Goal: Task Accomplishment & Management: Complete application form

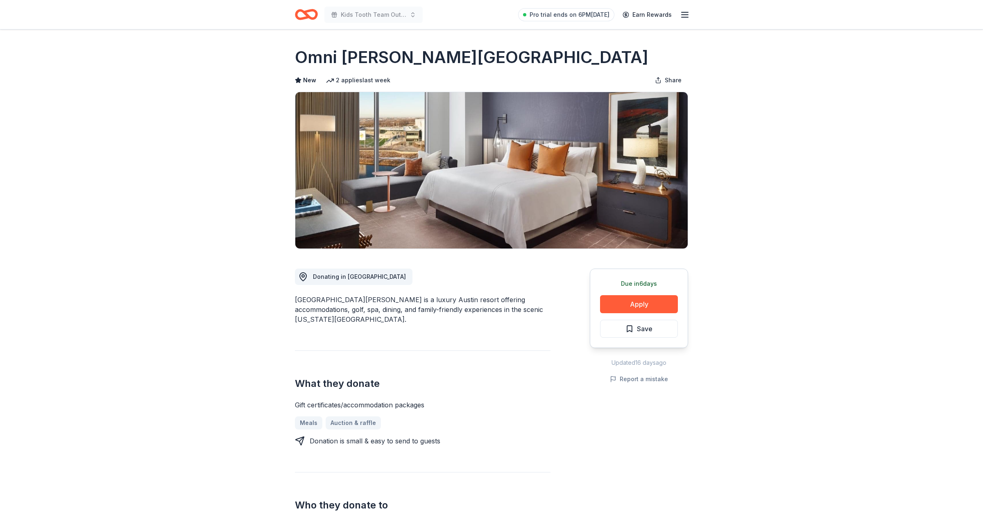
click at [304, 16] on icon "Home" at bounding box center [306, 14] width 23 height 19
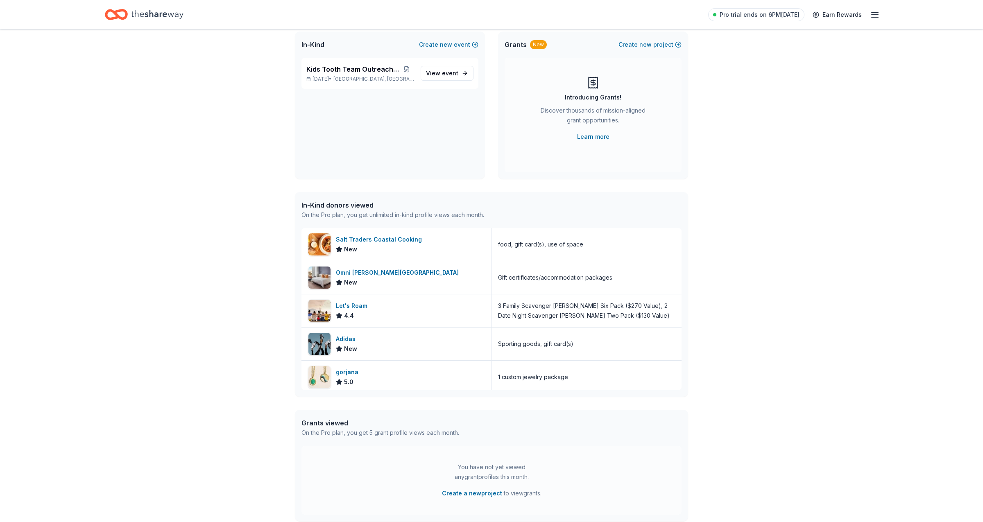
scroll to position [10, 0]
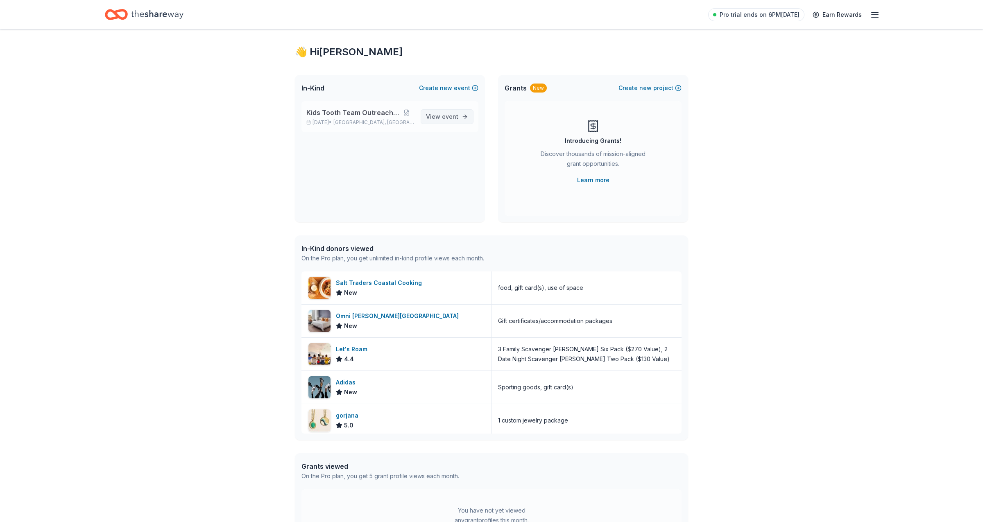
click at [444, 115] on span "event" at bounding box center [450, 116] width 16 height 7
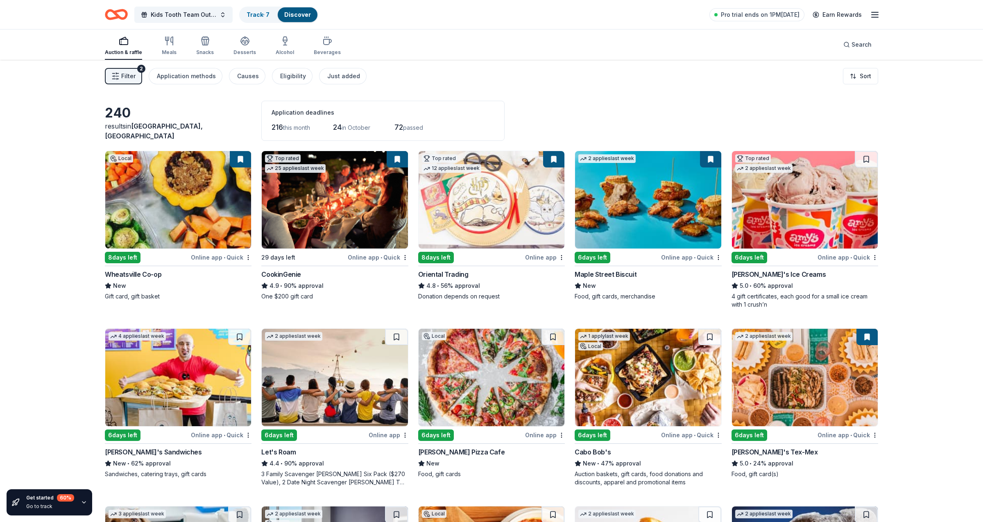
click at [149, 467] on div "New • 62% approval" at bounding box center [178, 464] width 147 height 10
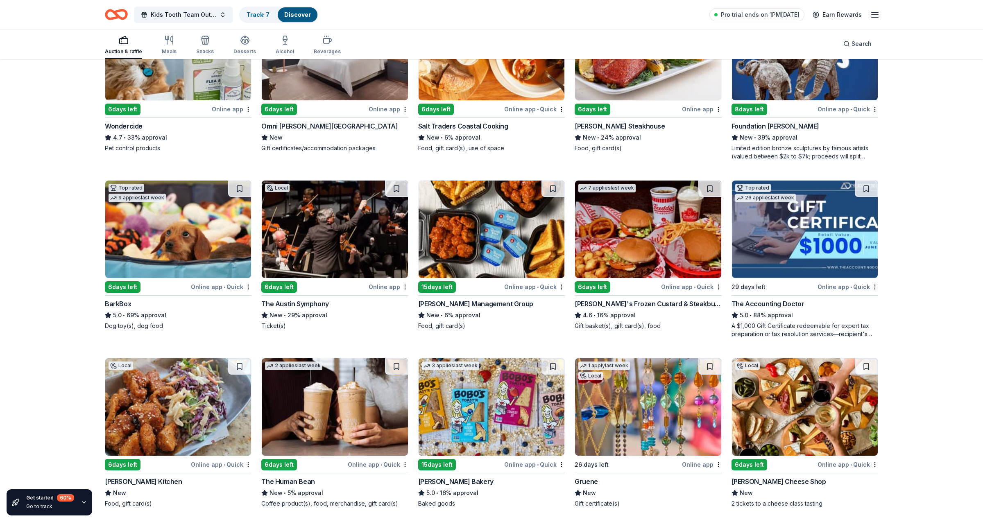
scroll to position [514, 0]
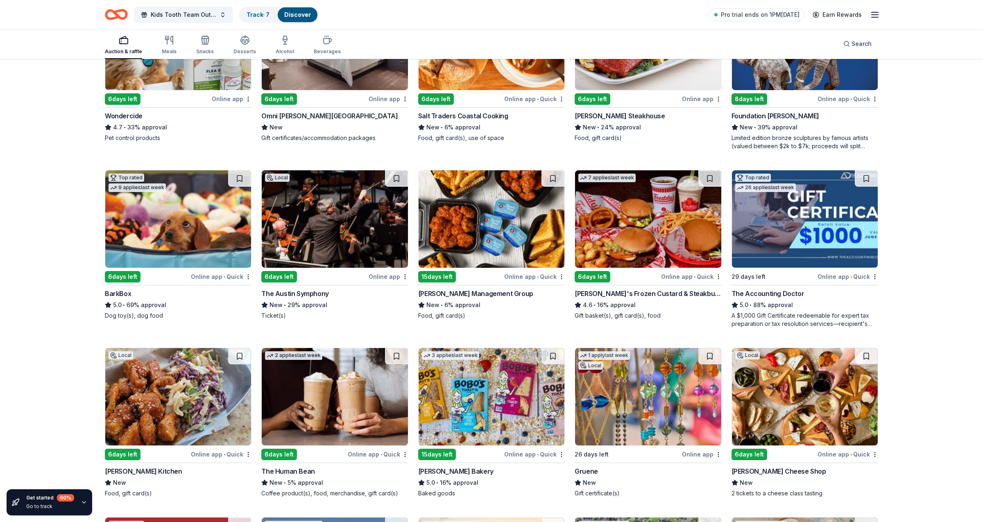
click at [323, 458] on div "6 days left" at bounding box center [303, 454] width 84 height 10
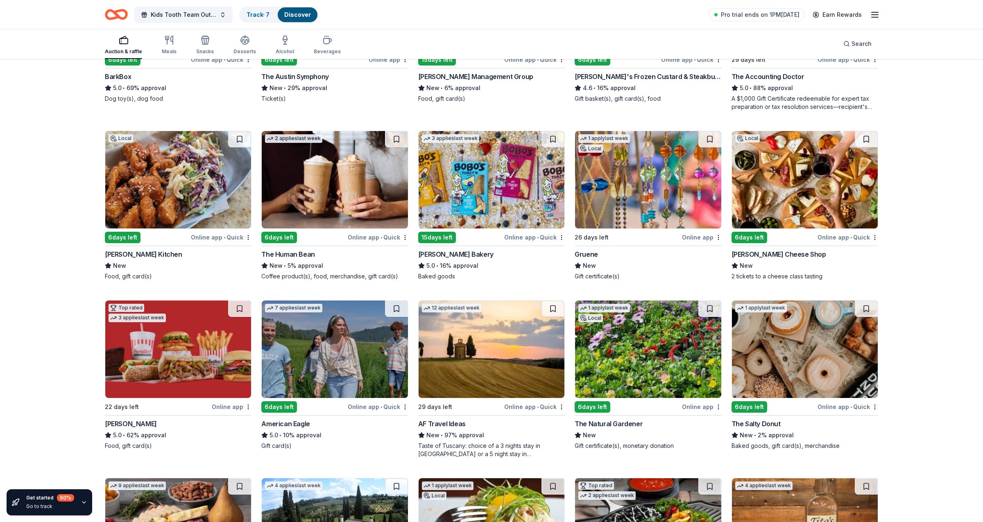
click at [758, 396] on img at bounding box center [805, 349] width 146 height 97
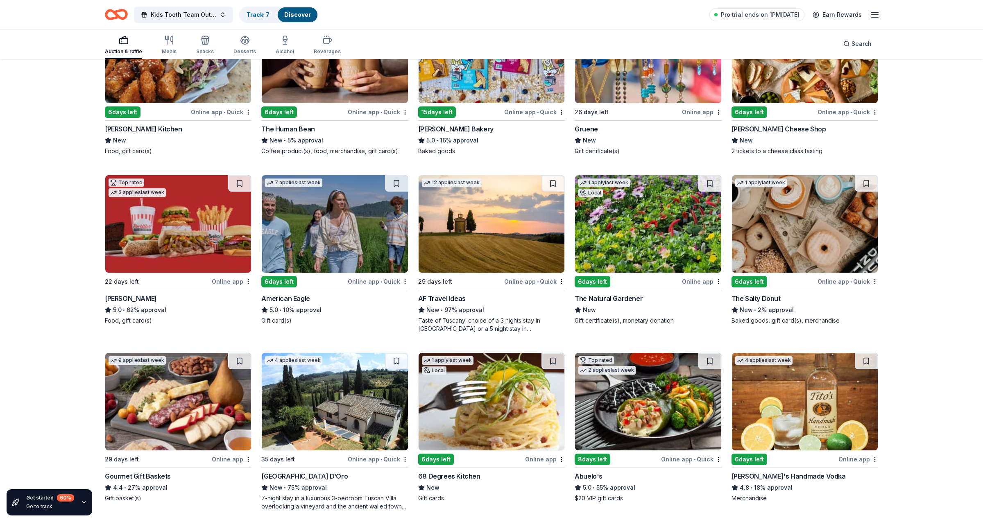
scroll to position [857, 0]
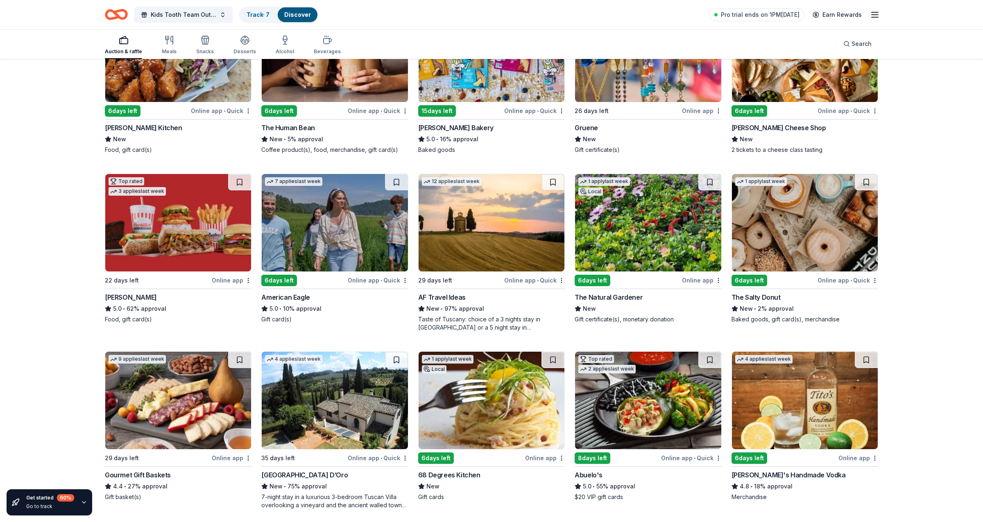
click at [337, 261] on img at bounding box center [335, 222] width 146 height 97
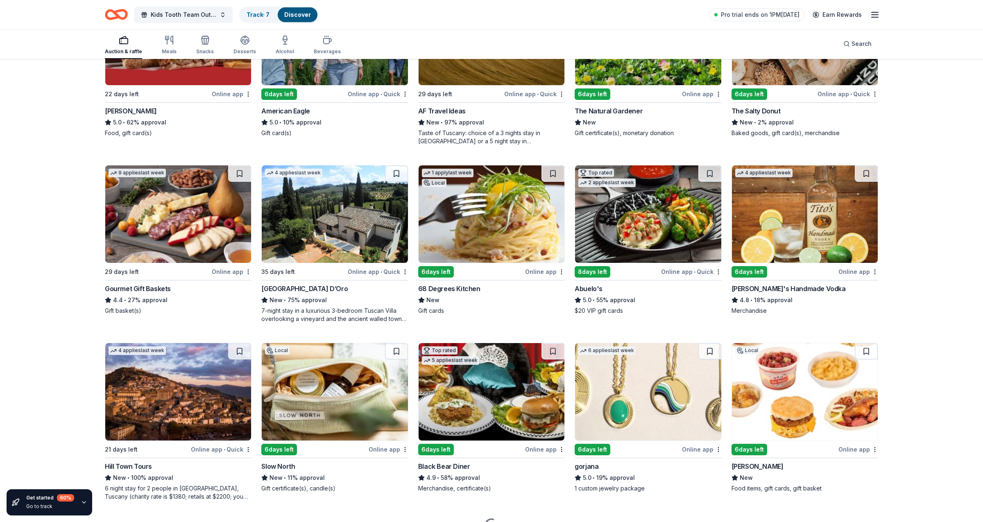
click at [144, 262] on div "9 applies last week 29 days left Online app Gourmet Gift Baskets 4.4 • 27% appr…" at bounding box center [178, 240] width 147 height 150
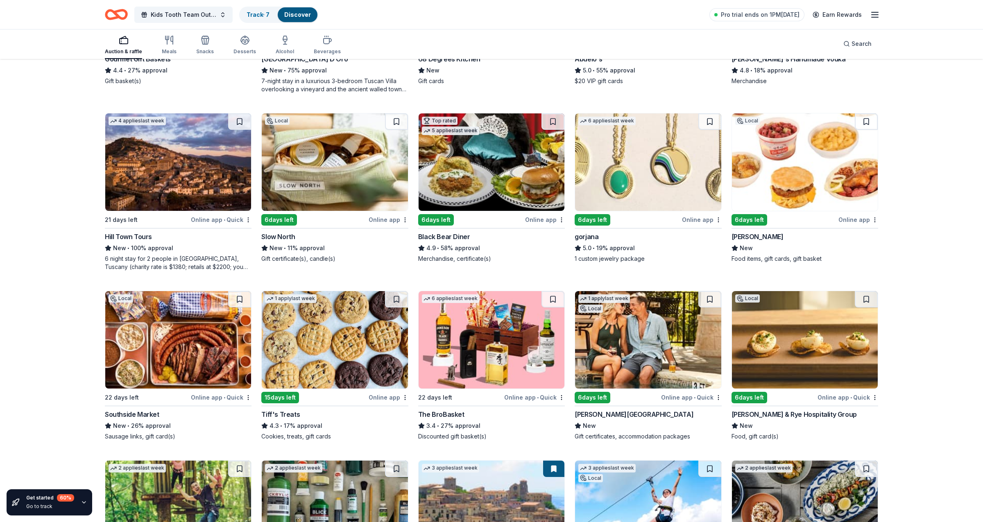
click at [639, 365] on img at bounding box center [648, 339] width 146 height 97
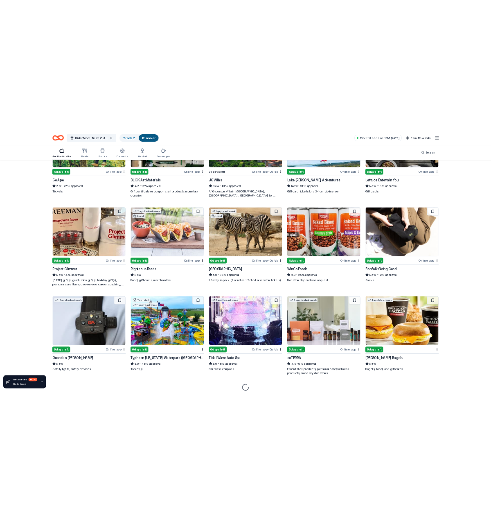
scroll to position [1769, 0]
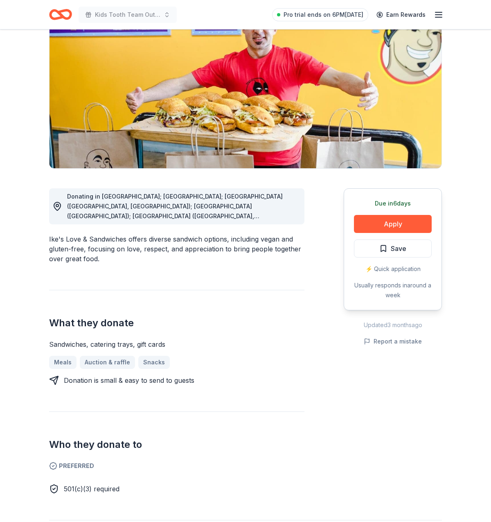
scroll to position [230, 0]
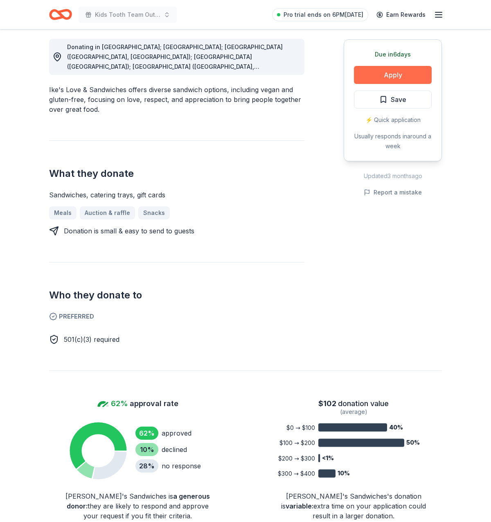
click at [389, 69] on button "Apply" at bounding box center [393, 75] width 78 height 18
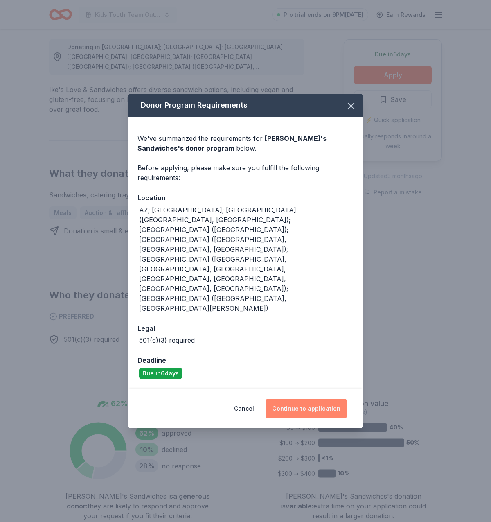
click at [313, 399] on button "Continue to application" at bounding box center [306, 409] width 81 height 20
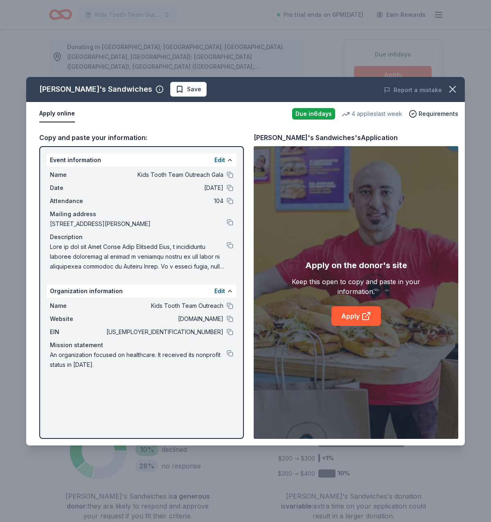
click at [356, 301] on div "Apply on the donor's site Keep this open to copy and paste in your information.…" at bounding box center [356, 292] width 164 height 67
click at [354, 312] on link "Apply" at bounding box center [357, 316] width 50 height 20
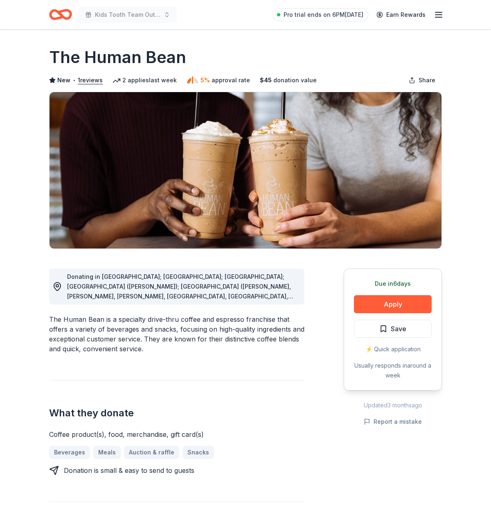
click at [188, 293] on span "Donating in AZ; CA; CO; FL (Marianna); GA (Alpharetta, Columbus, Cummings, Daws…" at bounding box center [180, 365] width 226 height 184
click at [253, 292] on div "Donating in AZ; CA; CO; FL (Marianna); GA (Alpharetta, Columbus, Cummings, Daws…" at bounding box center [182, 286] width 231 height 29
click at [390, 317] on div "Due in 6 days Apply Save ⚡️ Quick application Usually responds in around a week" at bounding box center [393, 330] width 98 height 122
click at [390, 310] on button "Apply" at bounding box center [393, 304] width 78 height 18
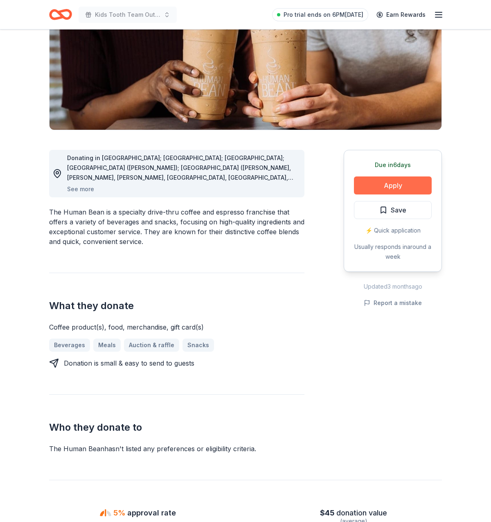
scroll to position [261, 0]
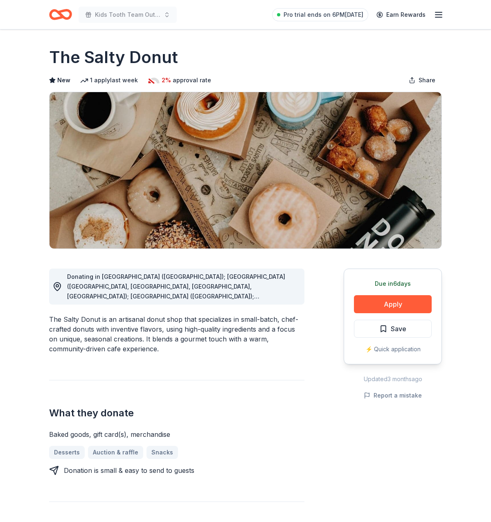
click at [395, 291] on div "Due in 6 days Apply Save ⚡️ Quick application" at bounding box center [393, 317] width 98 height 96
click at [389, 301] on button "Apply" at bounding box center [393, 304] width 78 height 18
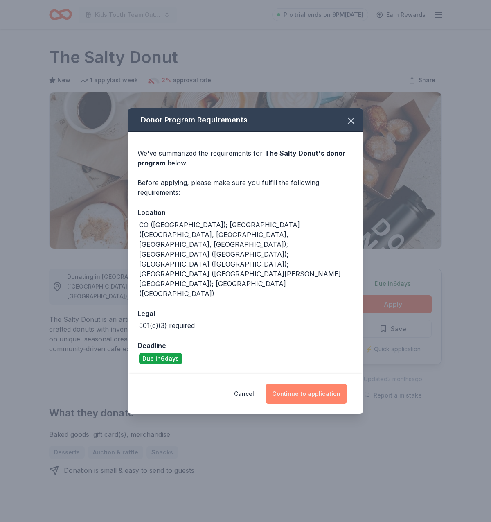
click at [302, 384] on button "Continue to application" at bounding box center [306, 394] width 81 height 20
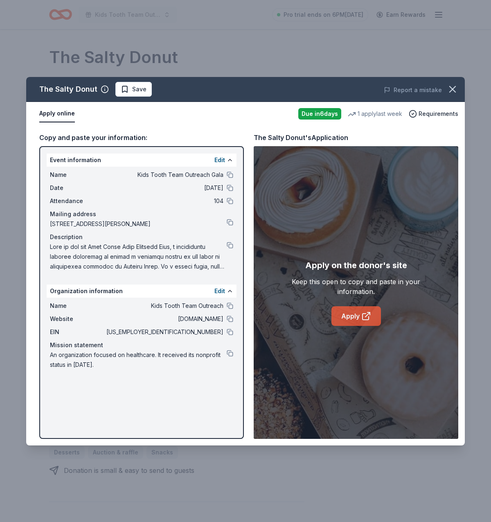
click at [349, 322] on link "Apply" at bounding box center [357, 316] width 50 height 20
click at [139, 13] on div "The Salty Donut Save Report a mistake Apply online Due in 6 days 1 apply last w…" at bounding box center [245, 261] width 491 height 522
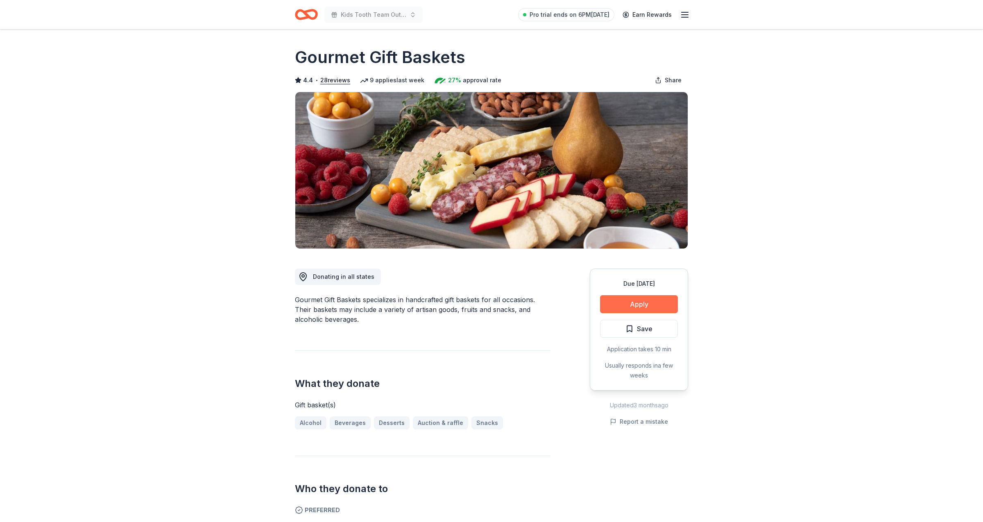
click at [633, 299] on button "Apply" at bounding box center [639, 304] width 78 height 18
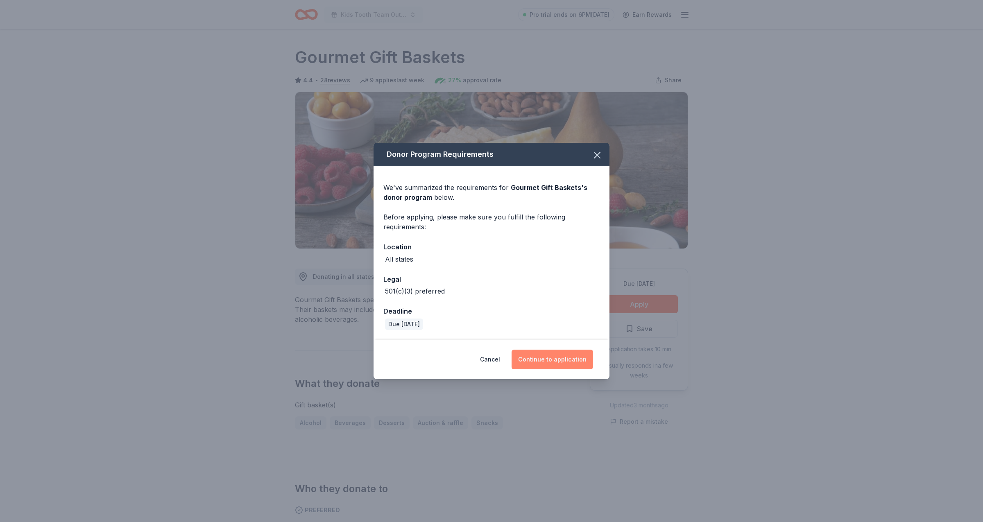
click at [545, 356] on button "Continue to application" at bounding box center [551, 360] width 81 height 20
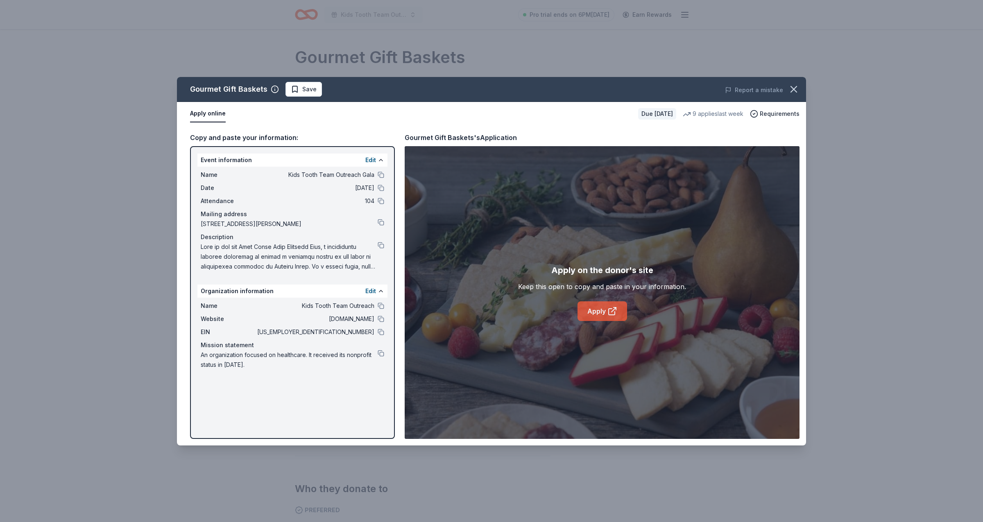
click at [612, 314] on icon at bounding box center [612, 311] width 10 height 10
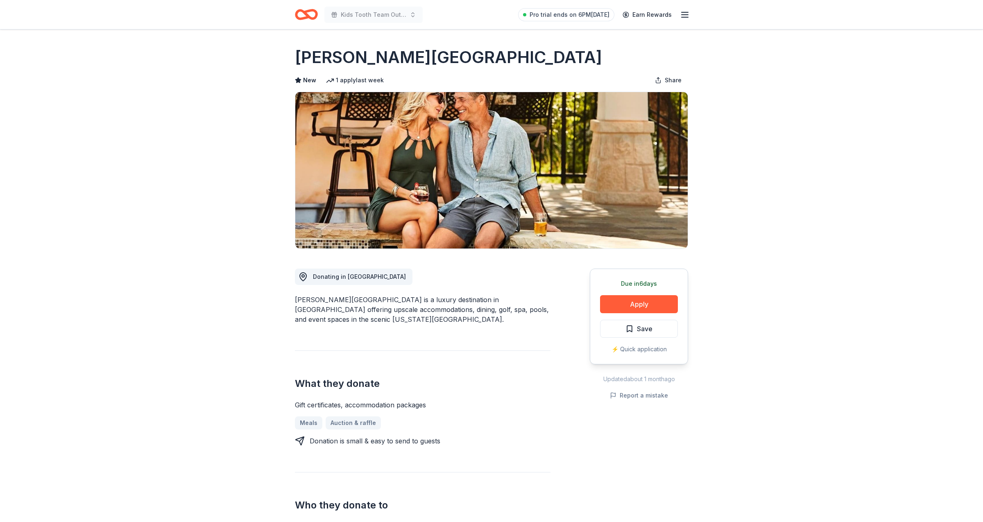
scroll to position [188, 0]
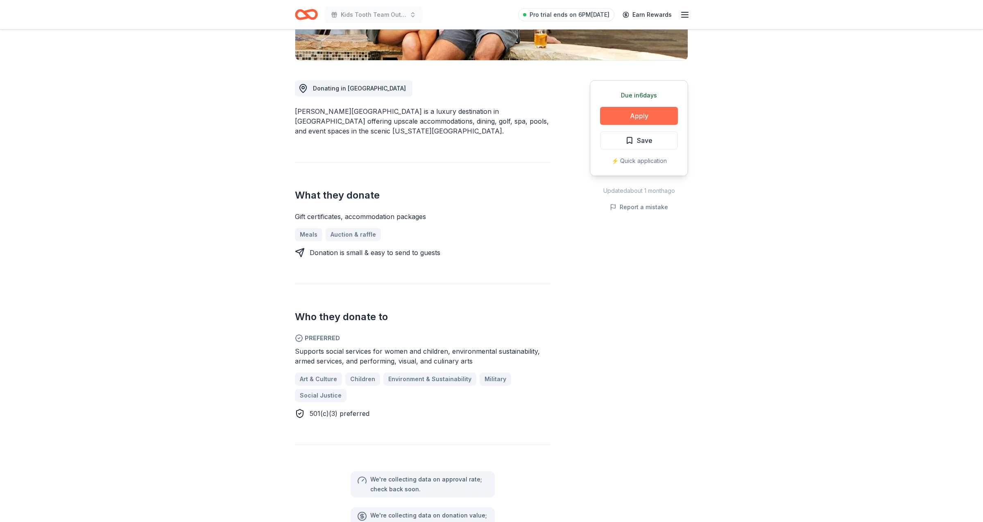
click at [617, 116] on button "Apply" at bounding box center [639, 116] width 78 height 18
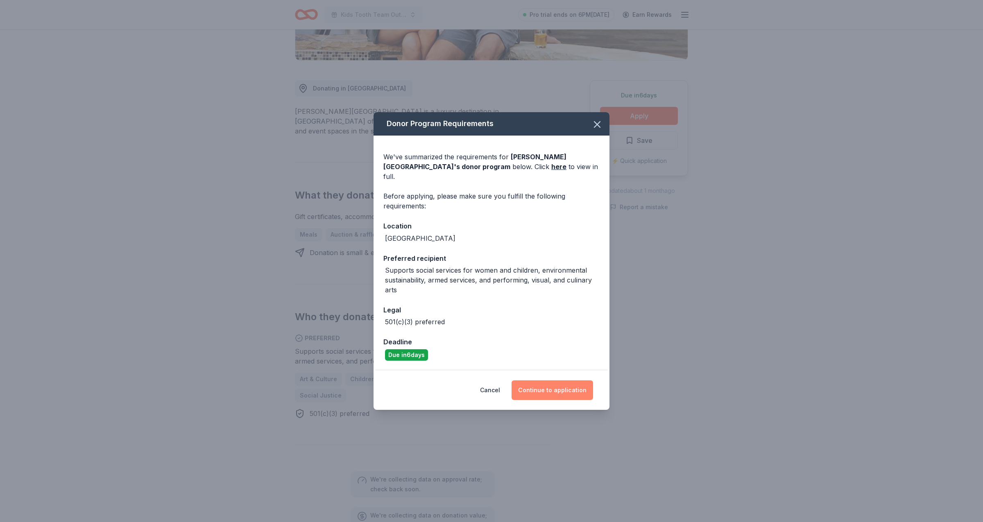
click at [531, 392] on button "Continue to application" at bounding box center [551, 390] width 81 height 20
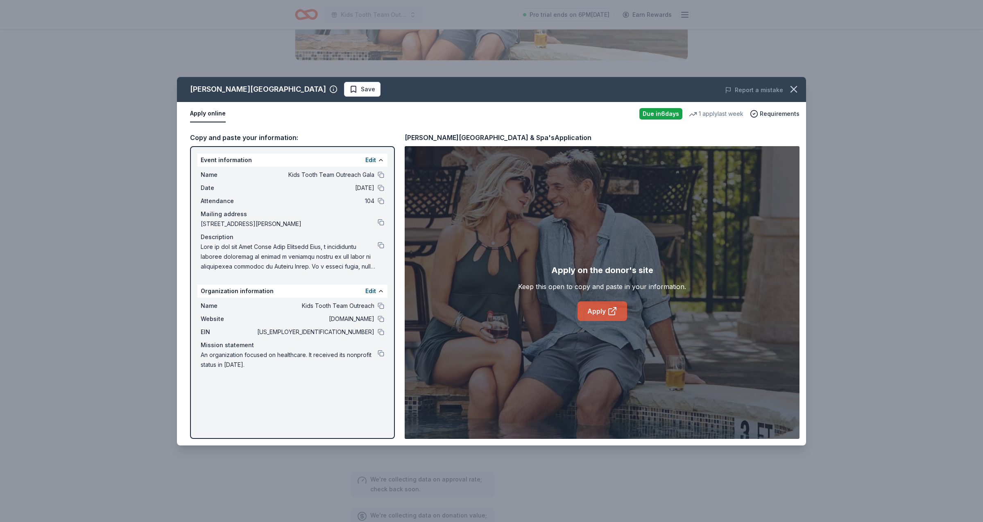
click at [610, 307] on icon at bounding box center [612, 311] width 10 height 10
click at [793, 87] on icon "button" at bounding box center [793, 89] width 11 height 11
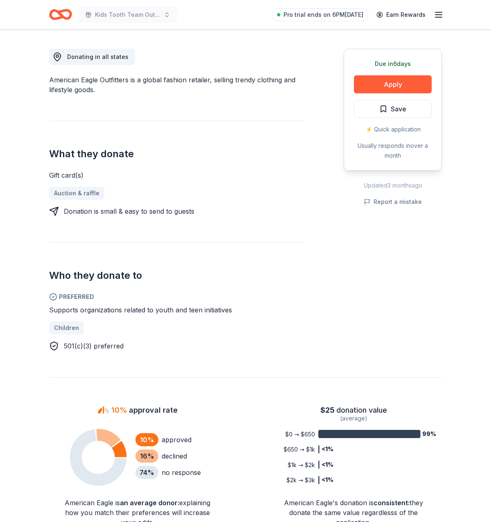
scroll to position [322, 0]
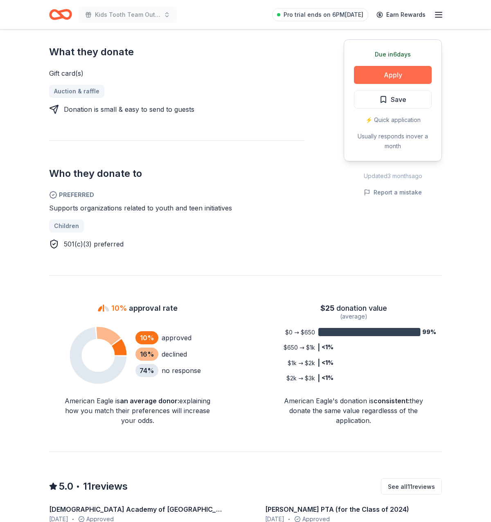
click at [385, 67] on button "Apply" at bounding box center [393, 75] width 78 height 18
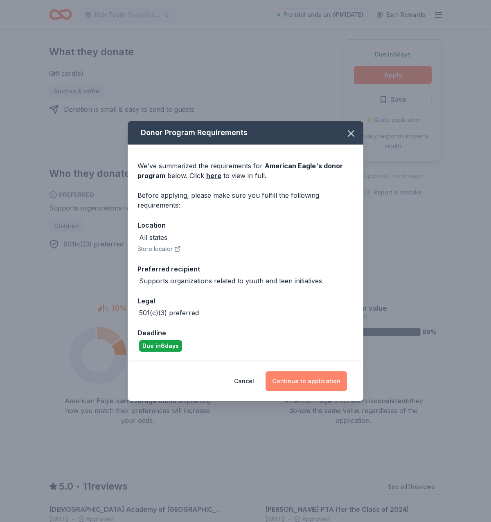
click at [301, 385] on button "Continue to application" at bounding box center [306, 381] width 81 height 20
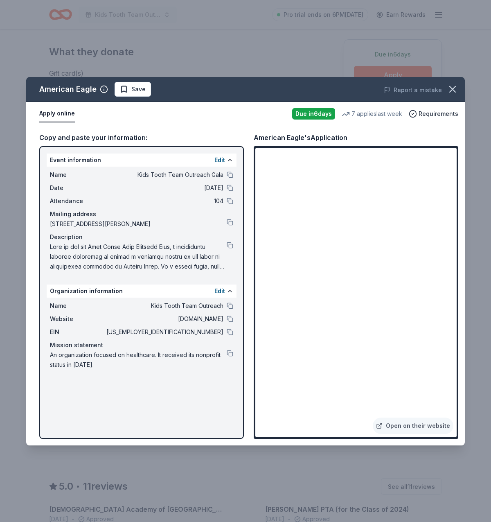
click at [224, 220] on span "[STREET_ADDRESS][PERSON_NAME]" at bounding box center [138, 224] width 177 height 10
click at [230, 221] on button at bounding box center [230, 222] width 7 height 7
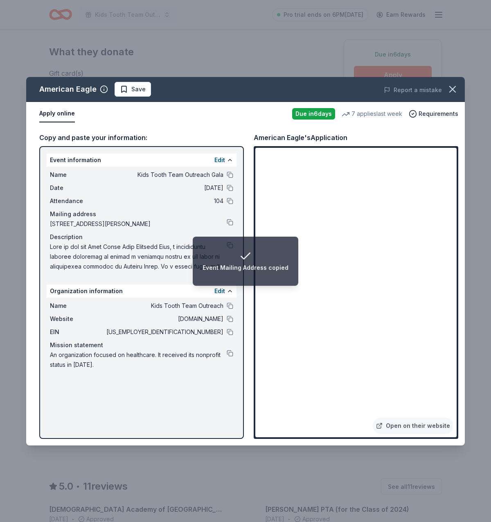
click at [226, 326] on div "Name Kids Tooth Team Outreach Website [DOMAIN_NAME] EIN [US_EMPLOYER_IDENTIFICA…" at bounding box center [142, 335] width 190 height 75
click at [226, 328] on div "EIN [US_EMPLOYER_IDENTIFICATION_NUMBER]" at bounding box center [141, 332] width 183 height 10
click at [234, 328] on div "Name Kids Tooth Team Outreach Website [DOMAIN_NAME] EIN [US_EMPLOYER_IDENTIFICA…" at bounding box center [142, 335] width 190 height 75
click at [231, 331] on button at bounding box center [230, 332] width 7 height 7
click at [240, 267] on div "Organization EIN copied" at bounding box center [245, 268] width 70 height 10
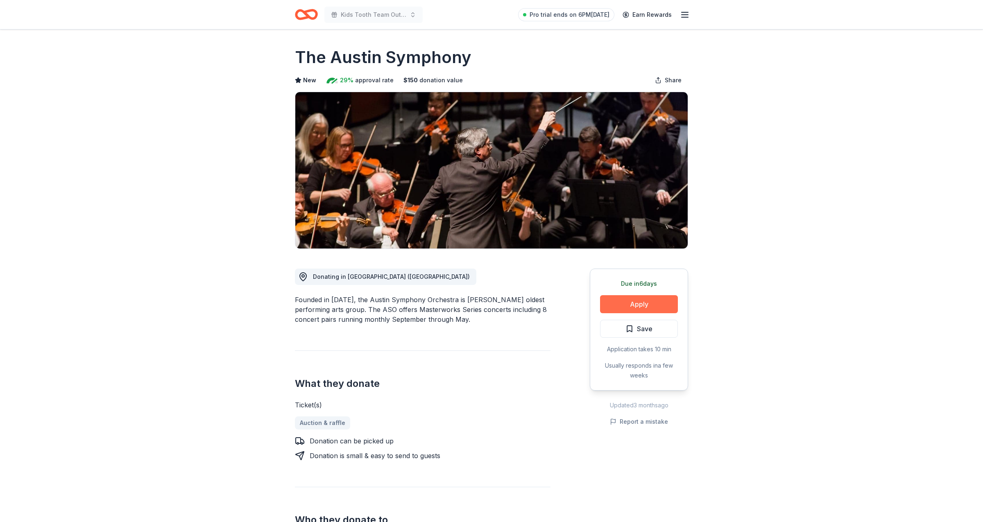
click at [614, 310] on button "Apply" at bounding box center [639, 304] width 78 height 18
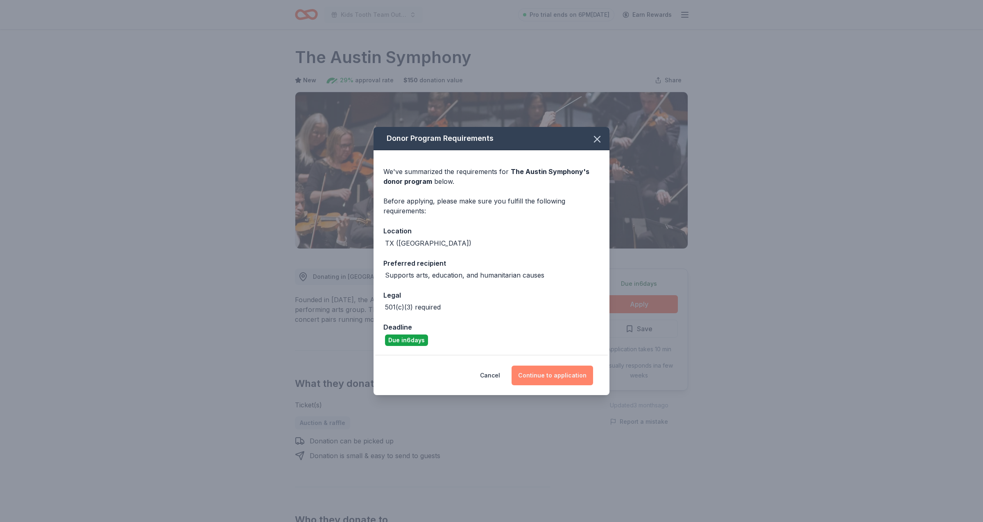
click at [558, 382] on button "Continue to application" at bounding box center [551, 376] width 81 height 20
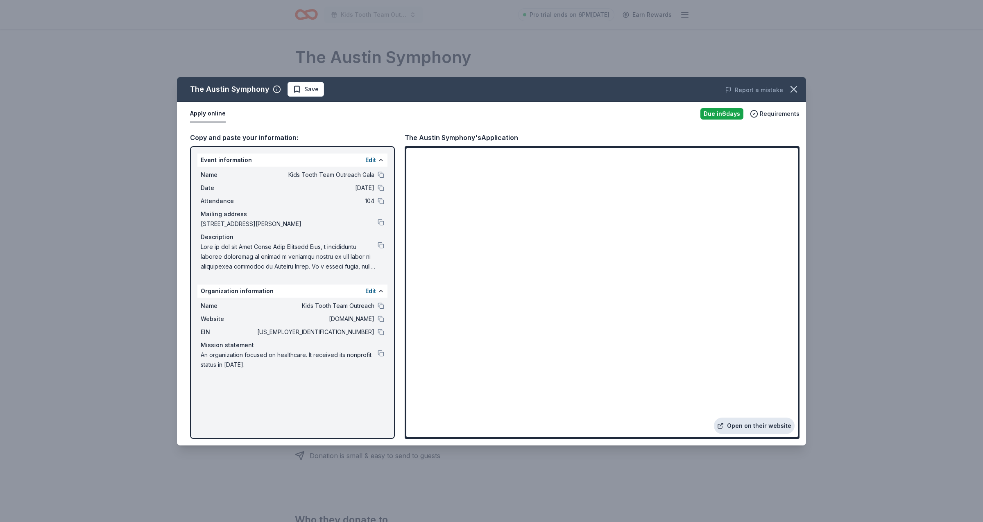
click at [742, 426] on link "Open on their website" at bounding box center [754, 426] width 81 height 16
